Goal: Register for event/course

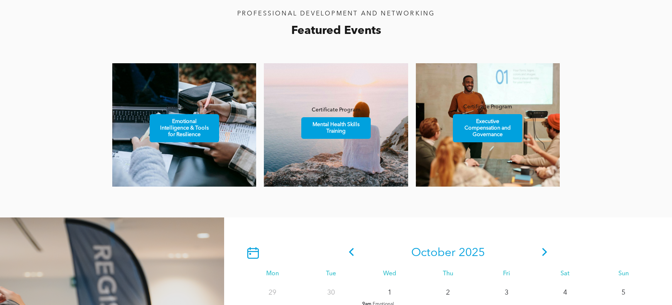
scroll to position [502, 0]
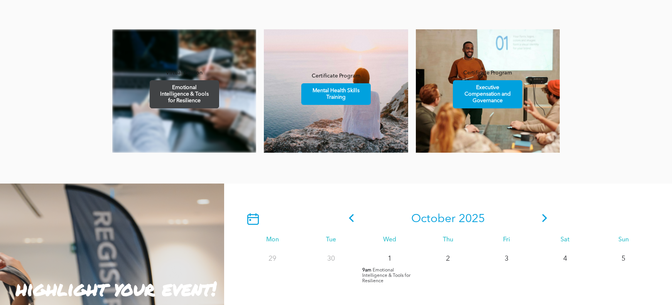
click at [190, 99] on span "Emotional Intelligence & Tools for Resilience" at bounding box center [183, 94] width 67 height 27
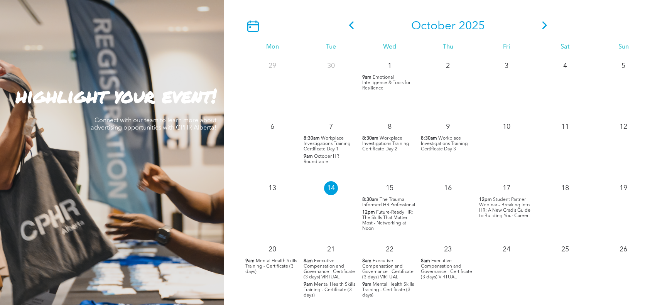
scroll to position [656, 0]
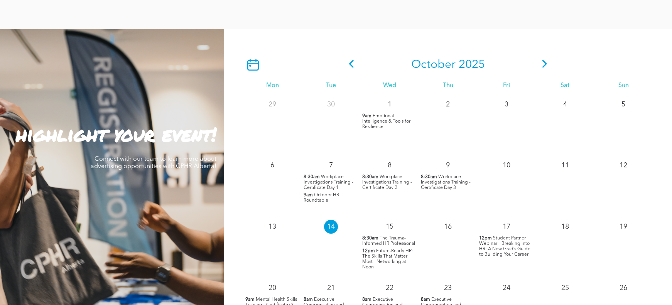
click at [398, 120] on span "Emotional Intelligence & Tools for Resilience" at bounding box center [386, 121] width 48 height 15
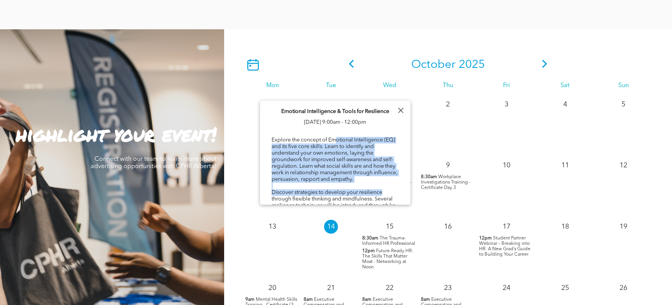
drag, startPoint x: 338, startPoint y: 140, endPoint x: 388, endPoint y: 192, distance: 71.8
click at [388, 192] on div "Explore the concept of Emotional Intelligence (EQ) and its five core skills. Le…" at bounding box center [335, 284] width 127 height 297
click at [369, 164] on div "Explore the concept of Emotional Intelligence (EQ) and its five core skills. Le…" at bounding box center [335, 284] width 127 height 297
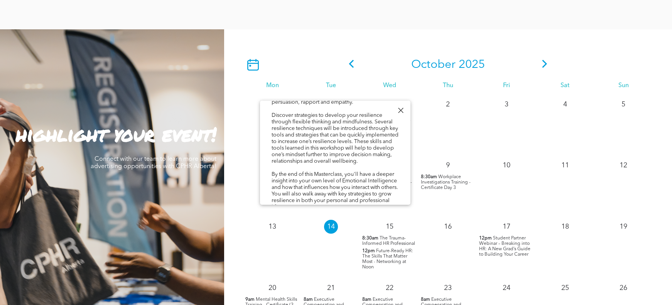
scroll to position [116, 0]
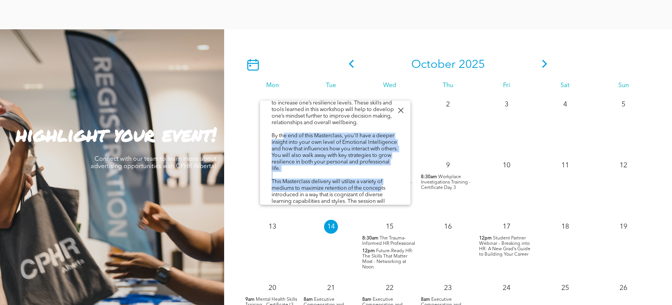
drag, startPoint x: 285, startPoint y: 137, endPoint x: 384, endPoint y: 188, distance: 111.3
click at [384, 188] on div "Explore the concept of Emotional Intelligence (EQ) and its five core skills. Le…" at bounding box center [335, 168] width 127 height 297
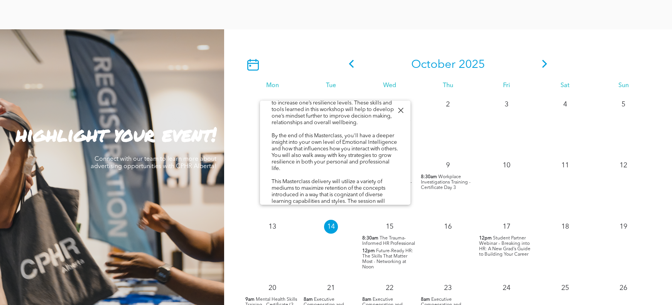
click at [386, 183] on div "Explore the concept of Emotional Intelligence (EQ) and its five core skills. Le…" at bounding box center [335, 168] width 127 height 297
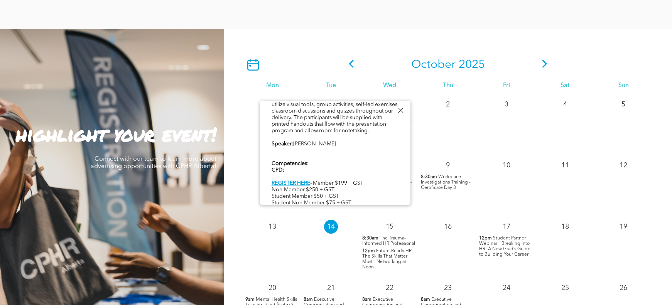
scroll to position [232, 0]
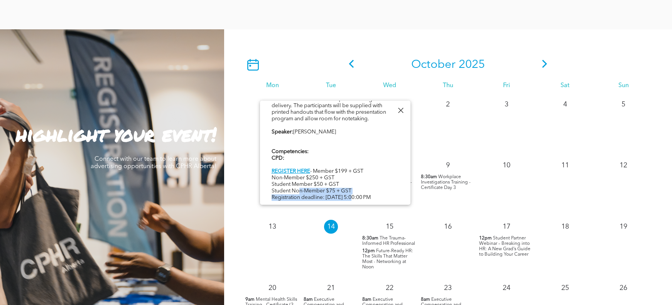
drag, startPoint x: 298, startPoint y: 187, endPoint x: 356, endPoint y: 191, distance: 57.6
click at [356, 191] on div "Explore the concept of Emotional Intelligence (EQ) and its five core skills. Le…" at bounding box center [335, 53] width 127 height 297
drag, startPoint x: 333, startPoint y: 163, endPoint x: 342, endPoint y: 190, distance: 28.6
click at [342, 190] on div "Explore the concept of Emotional Intelligence (EQ) and its five core skills. Le…" at bounding box center [335, 53] width 127 height 297
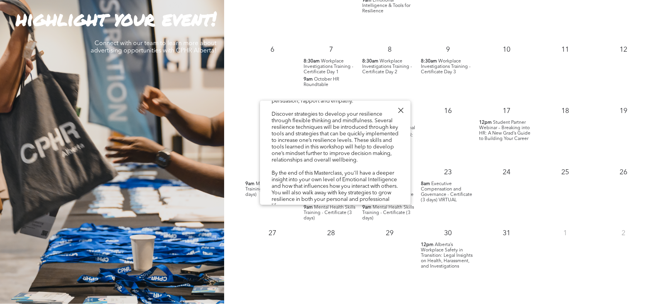
scroll to position [78, 0]
click at [402, 106] on div at bounding box center [400, 110] width 10 height 10
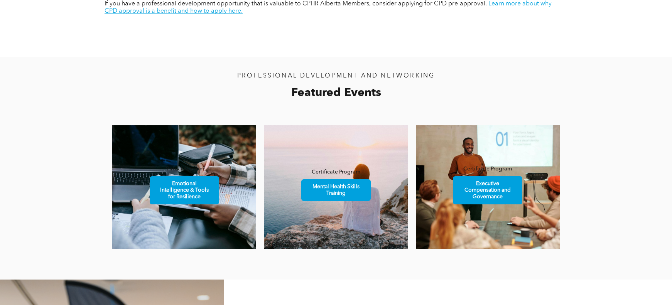
scroll to position [386, 0]
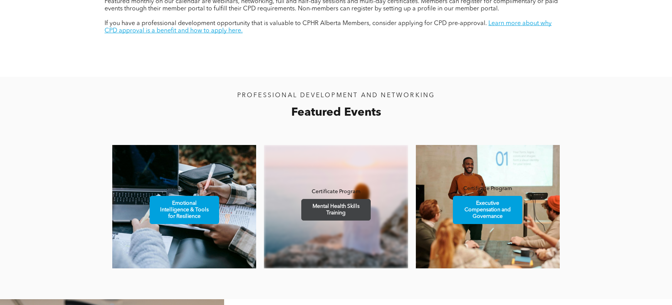
click at [365, 202] on span "Mental Health Skills Training" at bounding box center [335, 209] width 67 height 21
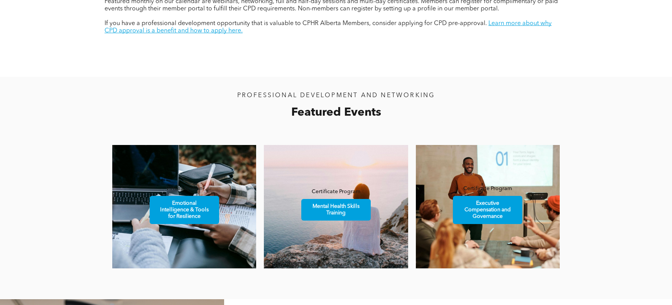
click at [360, 44] on div "Professional Development & Networking CPHR Alberta offers a wide range of event…" at bounding box center [336, 4] width 463 height 145
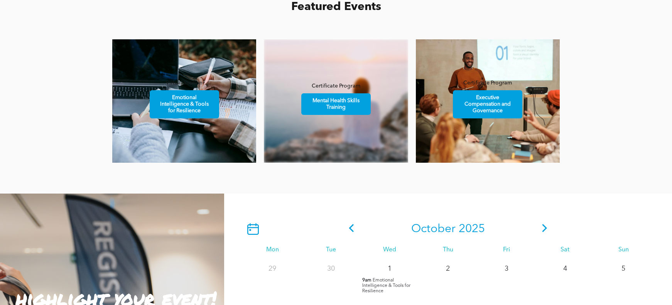
scroll to position [540, 0]
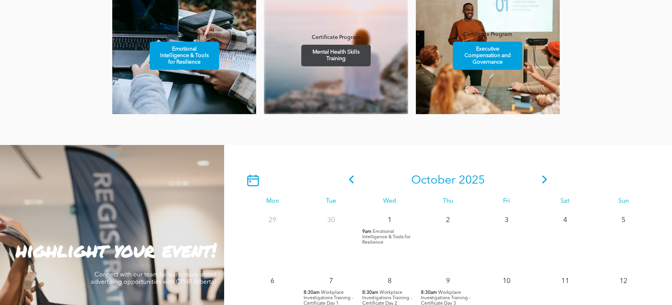
click at [346, 58] on span "Mental Health Skills Training" at bounding box center [335, 55] width 67 height 21
